Goal: Information Seeking & Learning: Learn about a topic

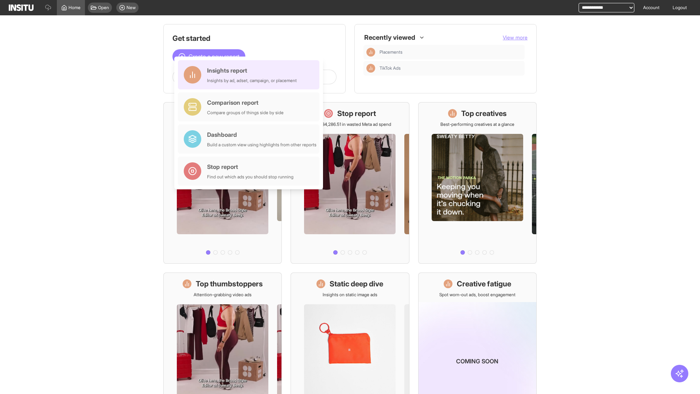
click at [250, 75] on div "Insights report Insights by ad, adset, campaign, or placement" at bounding box center [252, 74] width 90 height 17
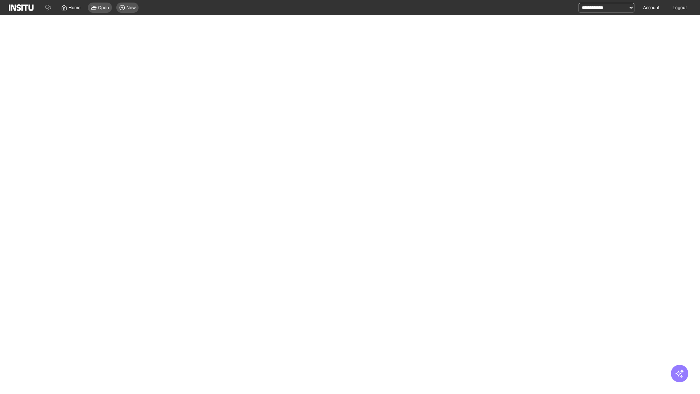
select select "**"
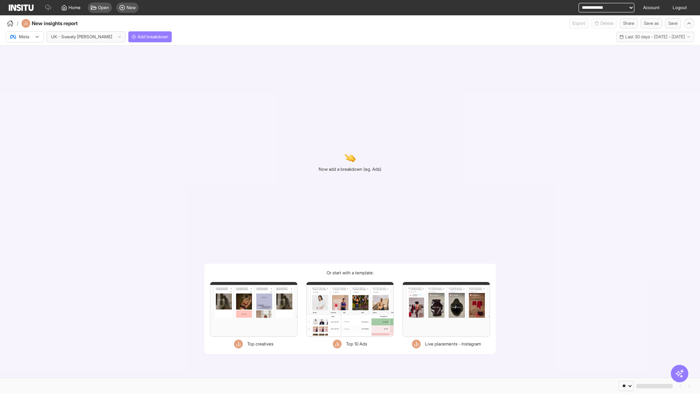
click at [25, 37] on div at bounding box center [19, 36] width 20 height 7
click at [24, 52] on span "Meta" at bounding box center [24, 52] width 10 height 7
click at [137, 37] on span "Add breakdown" at bounding box center [152, 37] width 31 height 6
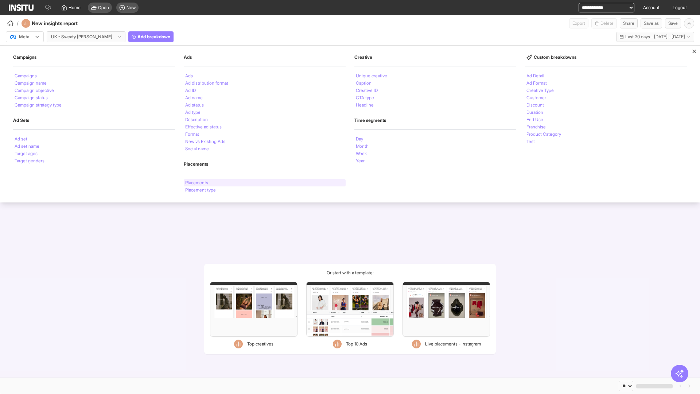
click at [197, 183] on li "Placements" at bounding box center [196, 182] width 23 height 4
